Goal: Transaction & Acquisition: Purchase product/service

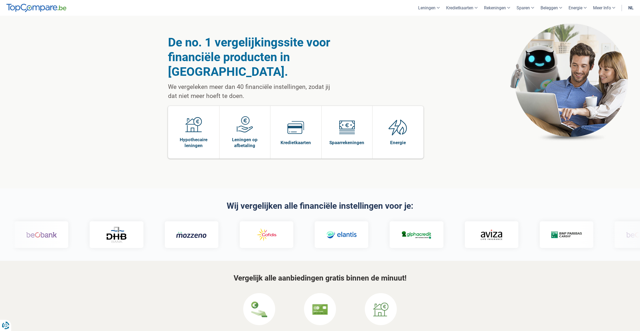
click at [631, 10] on link "nl" at bounding box center [631, 8] width 12 height 16
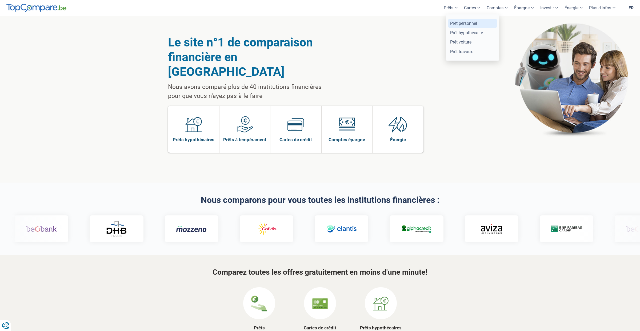
click at [454, 22] on link "Prêt personnel" at bounding box center [472, 23] width 49 height 9
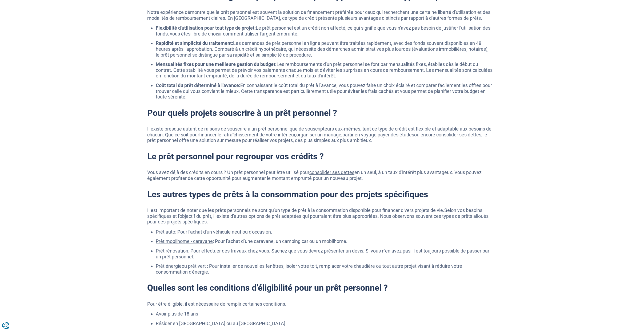
scroll to position [518, 0]
click at [323, 157] on h2 "Le prêt personnel pour regrouper vos crédits ?" at bounding box center [319, 156] width 345 height 10
drag, startPoint x: 321, startPoint y: 156, endPoint x: 318, endPoint y: 156, distance: 3.2
click at [318, 156] on h2 "Le prêt personnel pour regrouper vos crédits ?" at bounding box center [319, 156] width 345 height 10
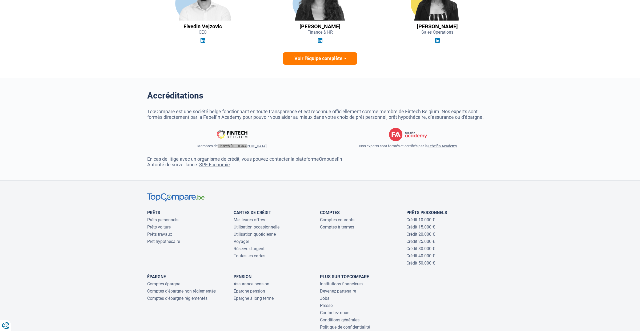
scroll to position [1523, 0]
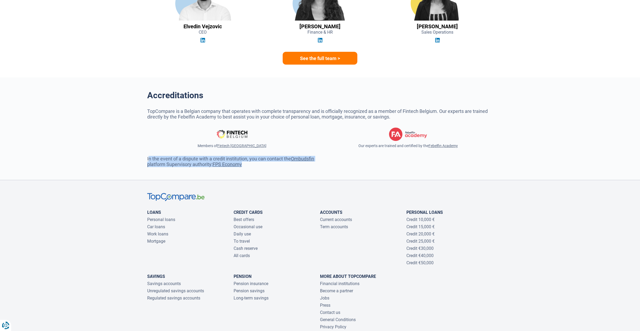
drag, startPoint x: 255, startPoint y: 167, endPoint x: 139, endPoint y: 156, distance: 116.8
click at [139, 156] on section "Accreditations TopCompare is a Belgian company that operates with complete tran…" at bounding box center [320, 128] width 640 height 102
copy p "In the event of a dispute with a credit institution, you can contact the Ombuds…"
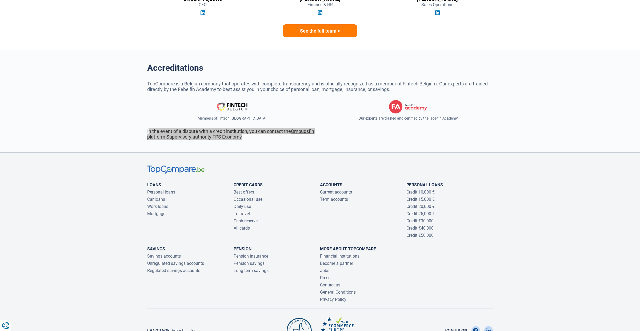
scroll to position [1553, 0]
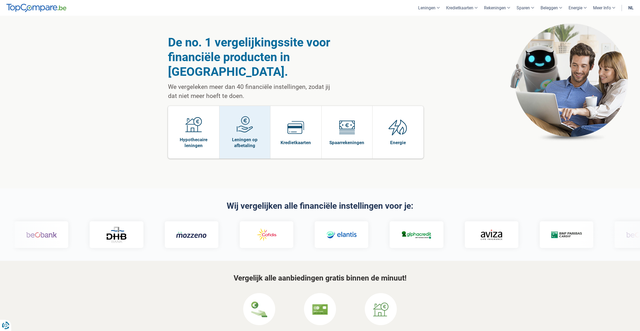
click at [246, 116] on img at bounding box center [244, 124] width 17 height 17
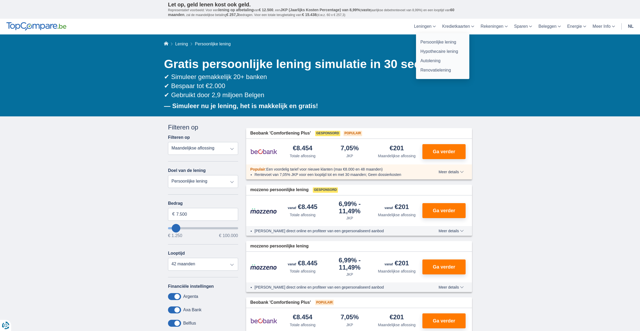
click at [425, 29] on link "Leningen" at bounding box center [425, 27] width 28 height 16
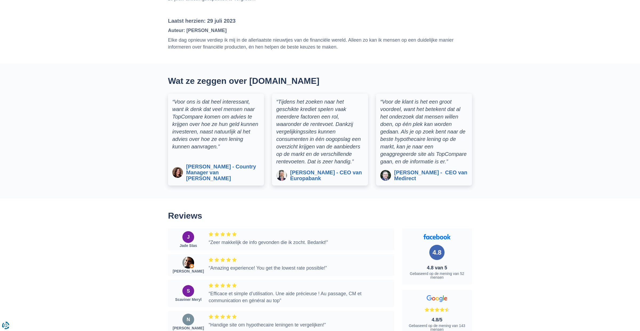
scroll to position [834, 0]
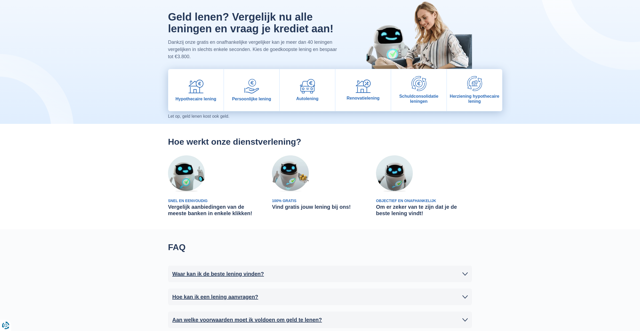
scroll to position [0, 0]
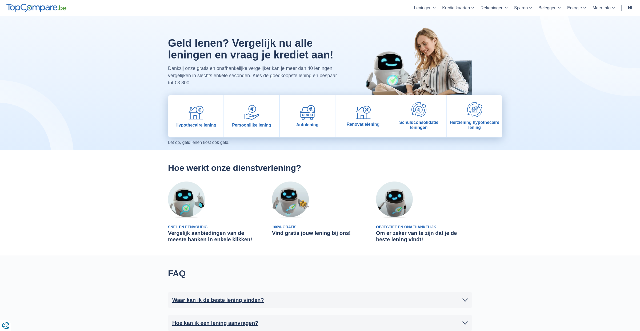
click at [354, 170] on h2 "Hoe werkt onze dienstverlening?" at bounding box center [320, 168] width 304 height 10
click at [421, 112] on img at bounding box center [418, 109] width 15 height 15
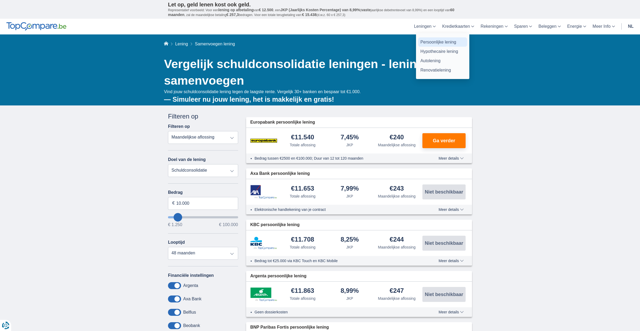
click at [430, 41] on link "Persoonlijke lening" at bounding box center [442, 41] width 49 height 9
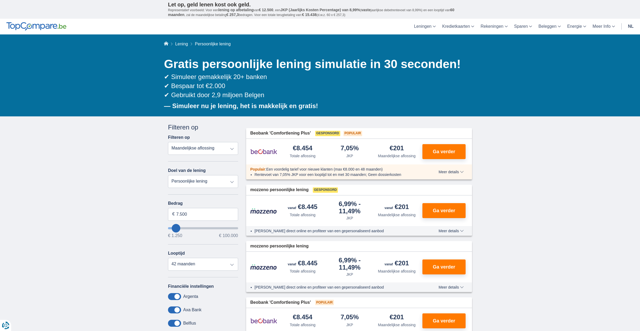
click at [632, 25] on link "nl" at bounding box center [631, 27] width 12 height 16
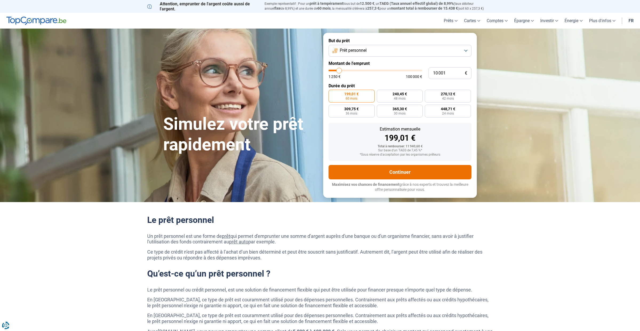
click at [399, 173] on button "Continuer" at bounding box center [399, 172] width 143 height 14
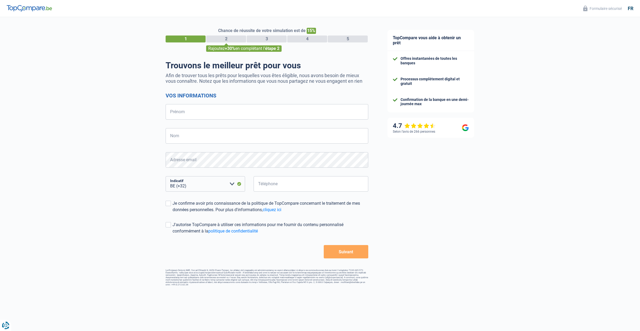
select select "32"
click at [262, 114] on input "Prénom" at bounding box center [267, 111] width 203 height 15
type input "asd"
click at [206, 139] on input "Nom" at bounding box center [267, 135] width 203 height 15
type input "asd"
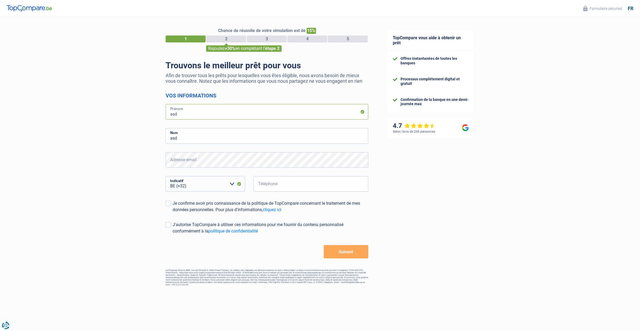
click at [184, 116] on input "asd" at bounding box center [267, 111] width 203 height 15
type input "Testing"
type input "Tester"
click at [283, 180] on input "Téléphone" at bounding box center [311, 183] width 115 height 15
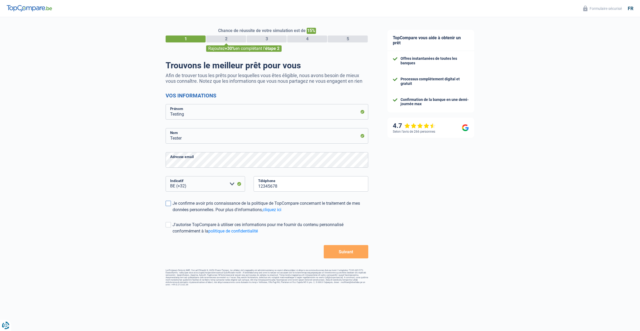
click at [169, 202] on form "Vos informations Testing Prénom Tester Nom Adresse email BE (+32) LU (+352) Veu…" at bounding box center [267, 175] width 203 height 166
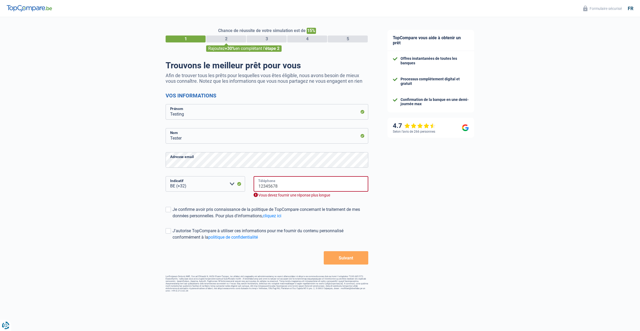
click at [295, 186] on input "12345678" at bounding box center [311, 183] width 115 height 15
type input "1"
click at [263, 187] on input "23581239" at bounding box center [311, 183] width 115 height 15
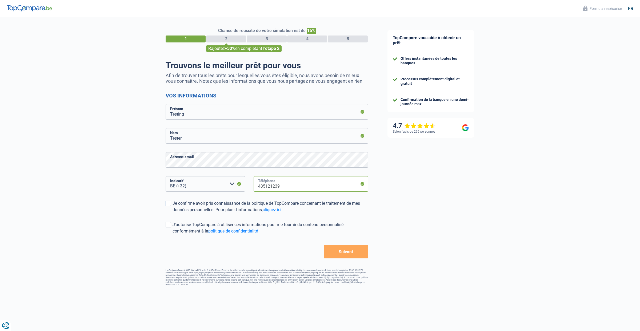
type input "435121239"
click at [170, 201] on span at bounding box center [168, 202] width 5 height 5
click at [172, 213] on input "Je confirme avoir pris connaissance de la politique de TopCompare concernant le…" at bounding box center [172, 213] width 0 height 0
click at [169, 225] on span at bounding box center [168, 224] width 5 height 5
click at [172, 234] on input "J'autorise TopCompare à utiliser ces informations pour me fournir du contenu pe…" at bounding box center [172, 234] width 0 height 0
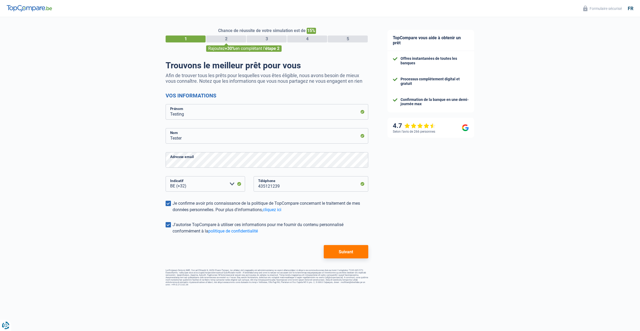
click at [349, 252] on button "Suivant" at bounding box center [346, 251] width 45 height 13
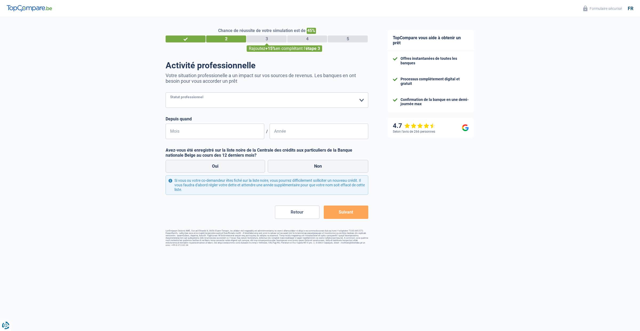
click at [249, 94] on select "Ouvrier Employé privé Employé public Invalide Indépendant Pensionné Chômeur Mut…" at bounding box center [267, 99] width 203 height 15
select select "publicEmployee"
click at [166, 92] on select "Ouvrier Employé privé Employé public Invalide Indépendant Pensionné Chômeur Mut…" at bounding box center [267, 99] width 203 height 15
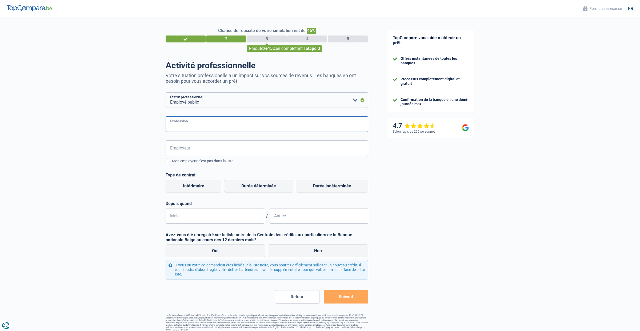
click at [232, 123] on input "Profession" at bounding box center [267, 123] width 203 height 15
type input "testing"
type input "test"
click at [203, 189] on label "Intérimaire" at bounding box center [194, 185] width 56 height 13
click at [203, 189] on input "Intérimaire" at bounding box center [194, 185] width 56 height 13
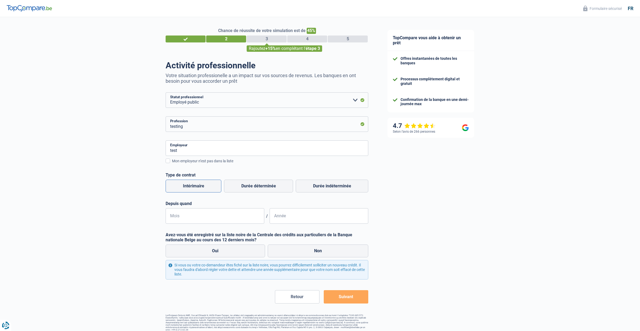
radio input "true"
click at [212, 213] on input "Mois" at bounding box center [215, 215] width 99 height 15
type input "02"
click at [292, 215] on input "Année" at bounding box center [318, 215] width 99 height 15
type input "1995"
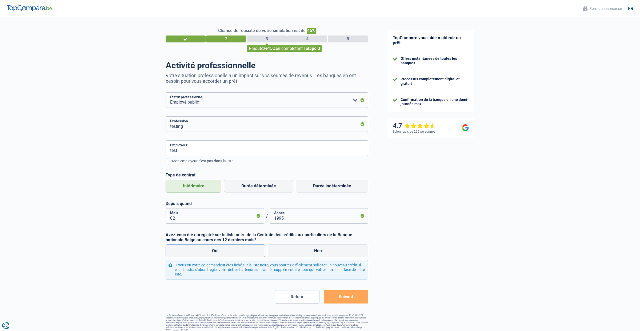
click at [227, 251] on label "Oui" at bounding box center [215, 250] width 99 height 13
click at [227, 251] on input "Oui" at bounding box center [215, 250] width 99 height 13
radio input "true"
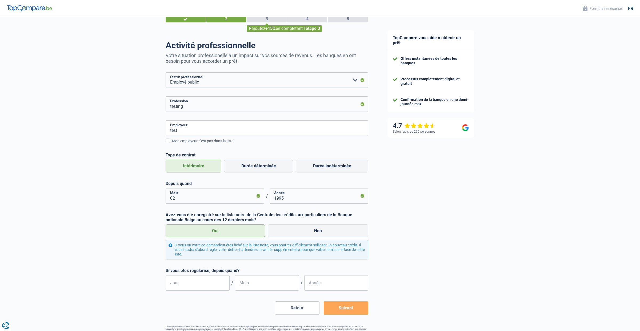
scroll to position [34, 0]
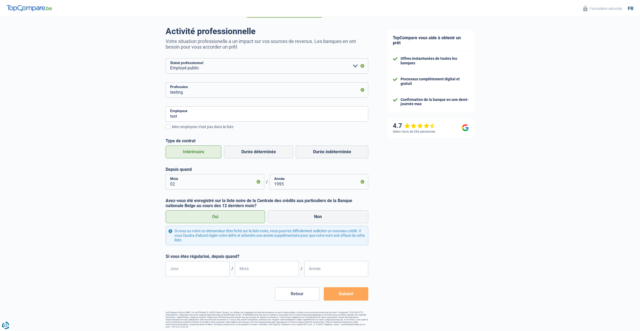
click at [302, 224] on div "Oui Non" at bounding box center [266, 216] width 205 height 15
click at [311, 214] on label "Non" at bounding box center [318, 216] width 101 height 13
click at [311, 214] on input "Non" at bounding box center [318, 216] width 101 height 13
radio input "true"
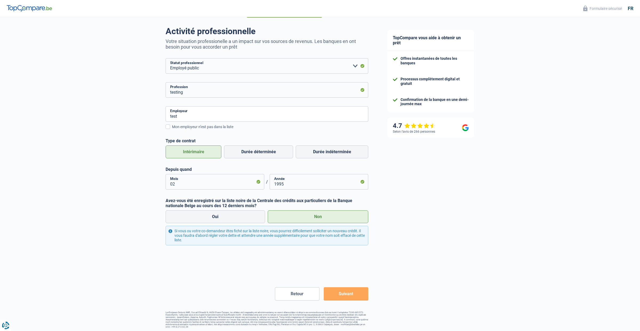
scroll to position [5, 0]
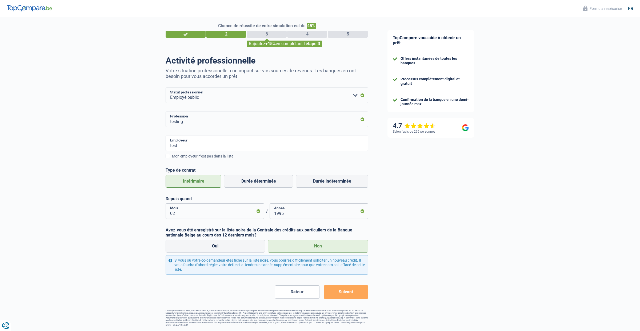
click at [354, 287] on button "Suivant" at bounding box center [346, 291] width 45 height 13
click at [346, 293] on button "Suivant" at bounding box center [346, 291] width 45 height 13
click at [346, 290] on button "Suivant" at bounding box center [346, 291] width 45 height 13
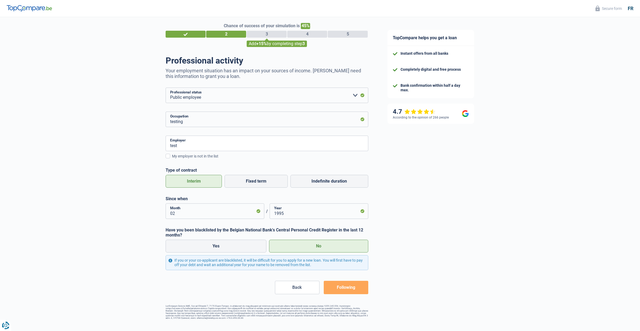
click at [402, 270] on div "TopCompare helps you get a loan Instant offers from all banks Completely digita…" at bounding box center [509, 167] width 262 height 311
click at [272, 35] on div "3" at bounding box center [267, 34] width 40 height 7
click at [354, 288] on font "Following" at bounding box center [346, 286] width 18 height 5
click at [390, 244] on div "TopCompare helps you get a loan Instant offers from all banks Completely digita…" at bounding box center [509, 167] width 262 height 311
